Goal: Information Seeking & Learning: Learn about a topic

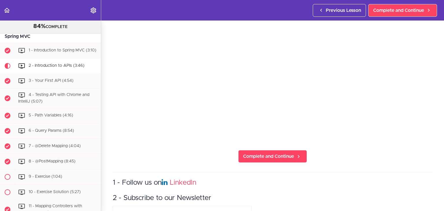
scroll to position [109, 0]
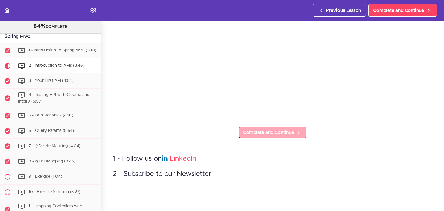
click at [259, 129] on span "Complete and Continue" at bounding box center [268, 132] width 51 height 7
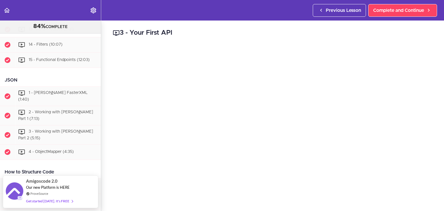
scroll to position [961, 0]
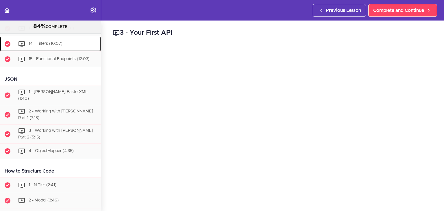
click at [75, 50] on div "14 - Filters (10:07)" at bounding box center [58, 44] width 86 height 13
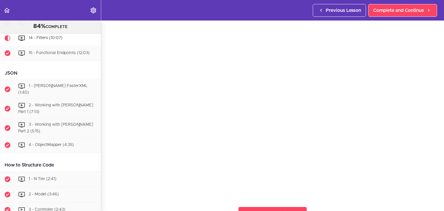
scroll to position [58, 0]
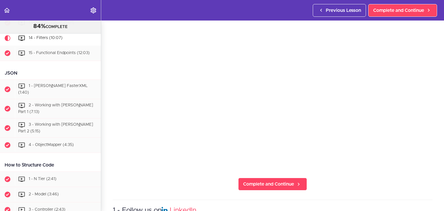
click at [262, 189] on section "Spring Boot Master Class 84% COMPLETE Intro Slides Git Repository" at bounding box center [222, 116] width 444 height 190
click at [252, 182] on span "Complete and Continue" at bounding box center [268, 184] width 51 height 7
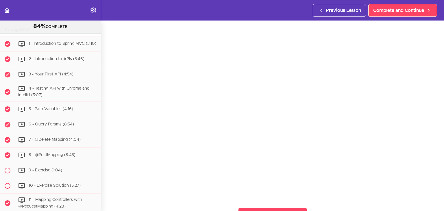
scroll to position [29, 0]
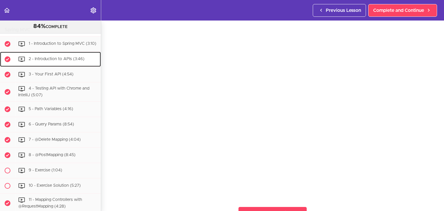
click at [66, 61] on span "2 - Introduction to APIs (3:46)" at bounding box center [57, 59] width 56 height 4
